Goal: Check status

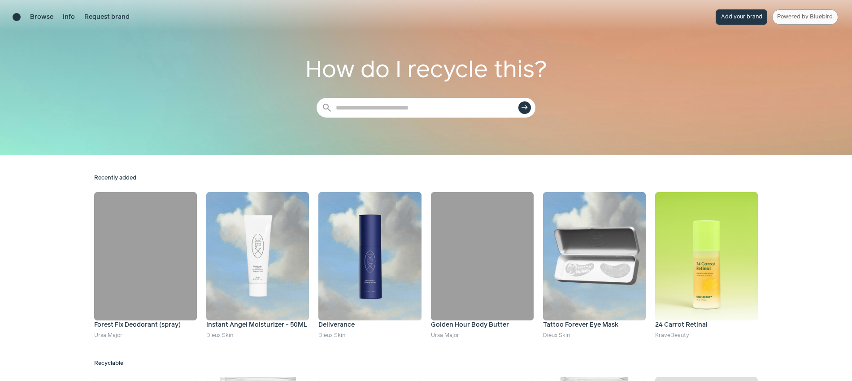
click at [801, 16] on link "Powered by Bluebird" at bounding box center [805, 16] width 66 height 15
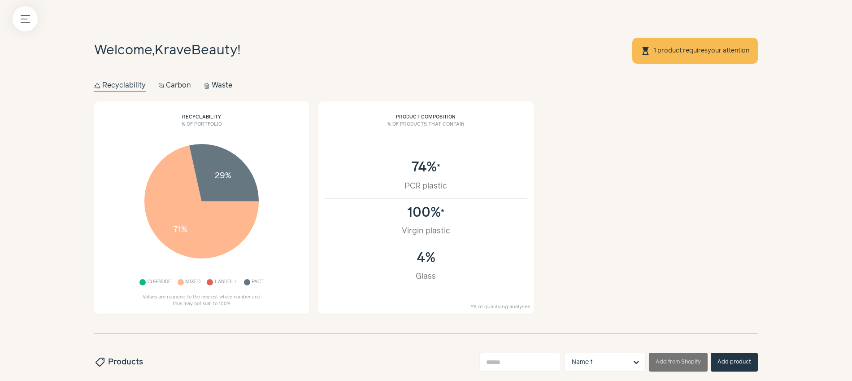
click at [669, 49] on link "1 product requires your attention" at bounding box center [701, 50] width 96 height 7
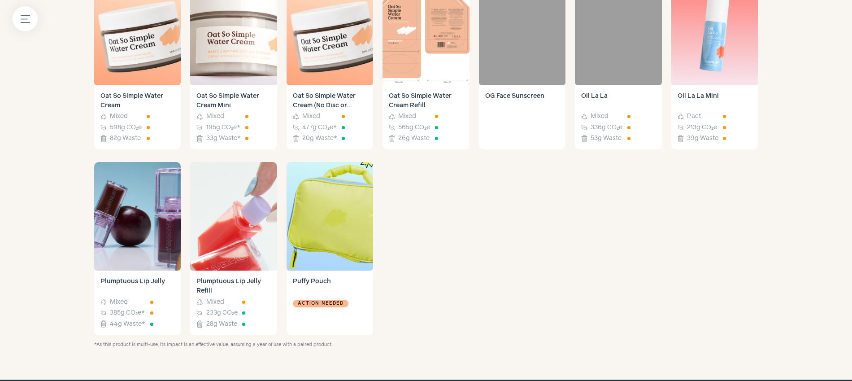
scroll to position [984, 0]
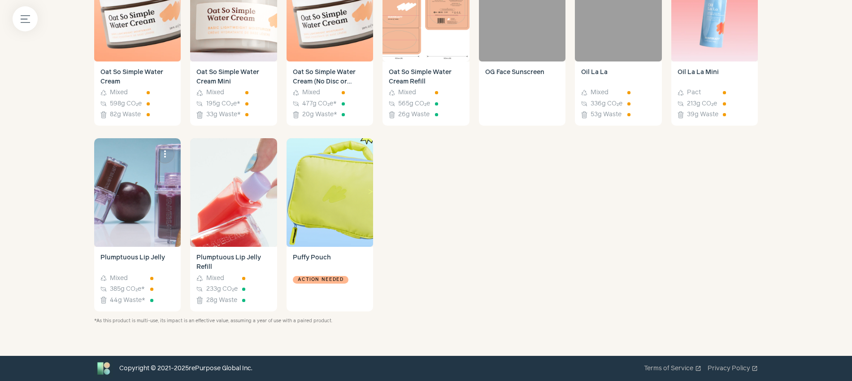
click at [139, 204] on img at bounding box center [137, 192] width 87 height 108
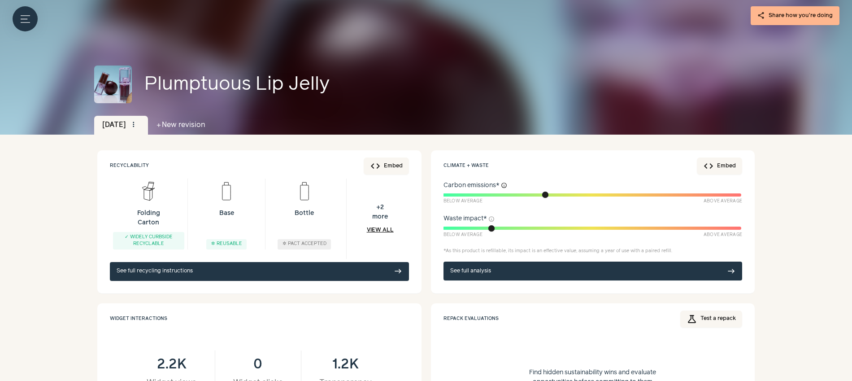
click at [504, 184] on button "info" at bounding box center [504, 185] width 6 height 6
click at [529, 184] on h2 "Carbon emissions * info" at bounding box center [592, 185] width 299 height 9
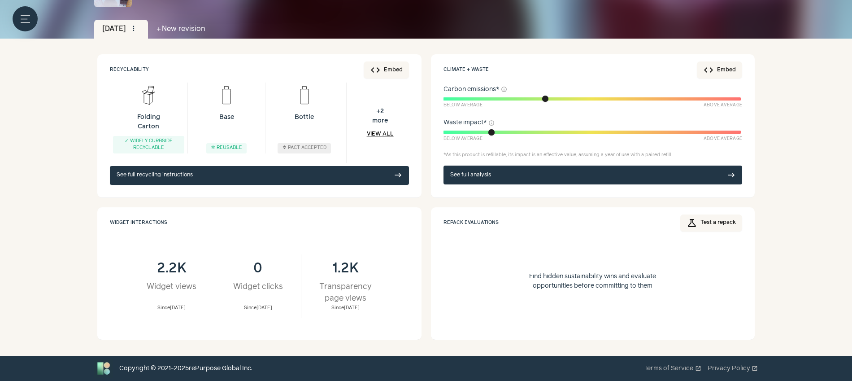
click at [590, 98] on div at bounding box center [591, 98] width 299 height 3
click at [573, 173] on link "See full analysis east" at bounding box center [592, 174] width 299 height 19
